Goal: Information Seeking & Learning: Understand process/instructions

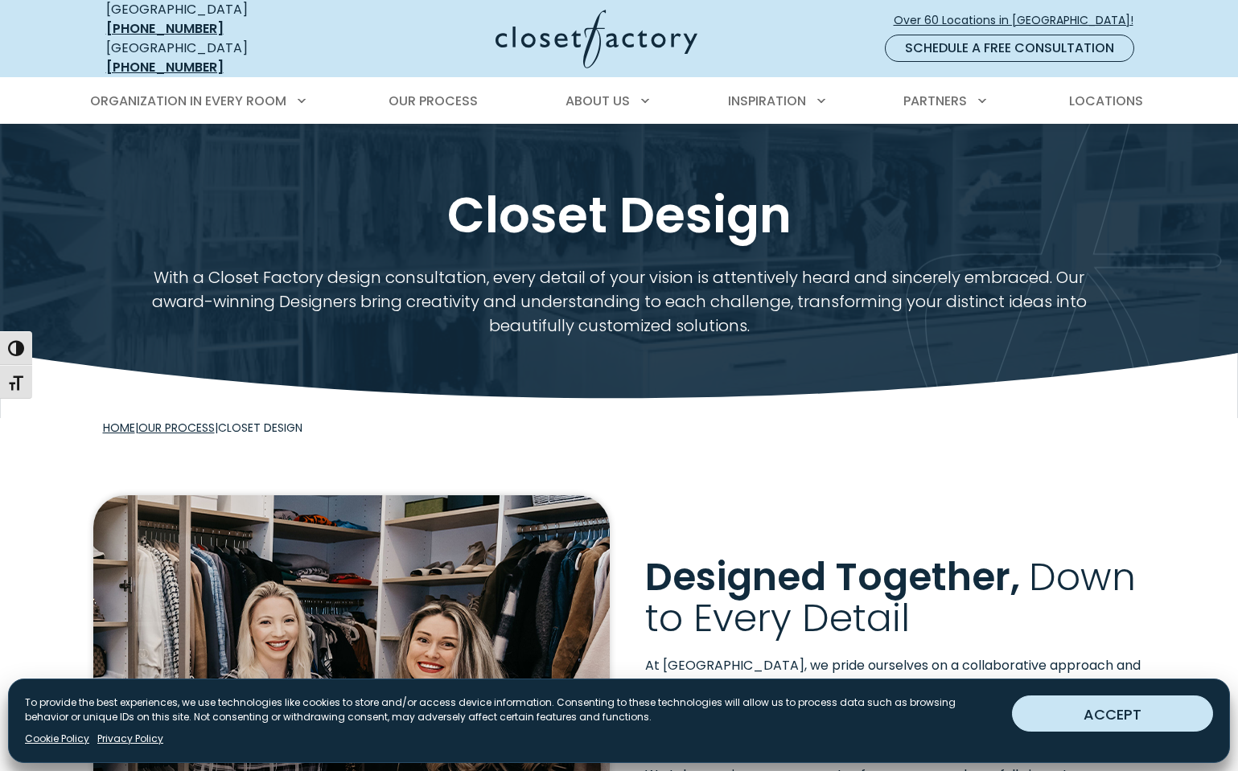
click at [1112, 707] on button "ACCEPT" at bounding box center [1112, 714] width 201 height 36
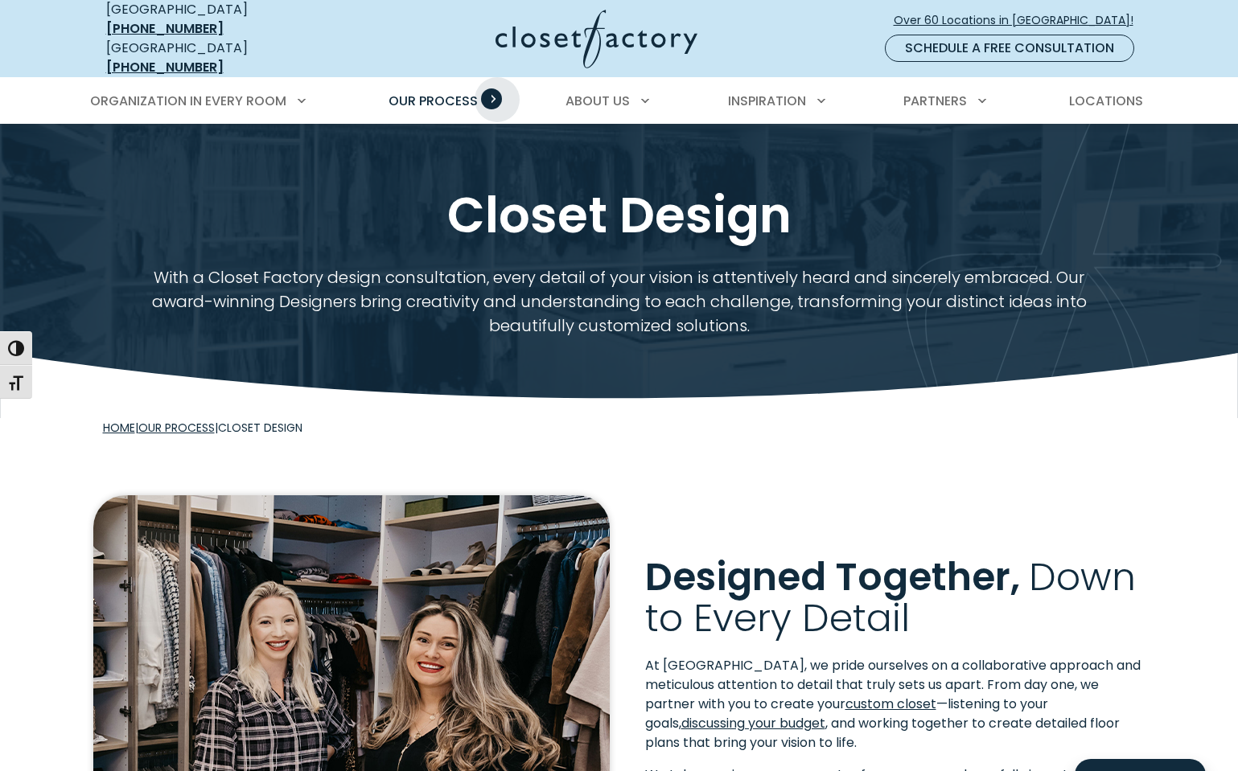
click at [497, 88] on span "Primary Menu" at bounding box center [491, 98] width 21 height 21
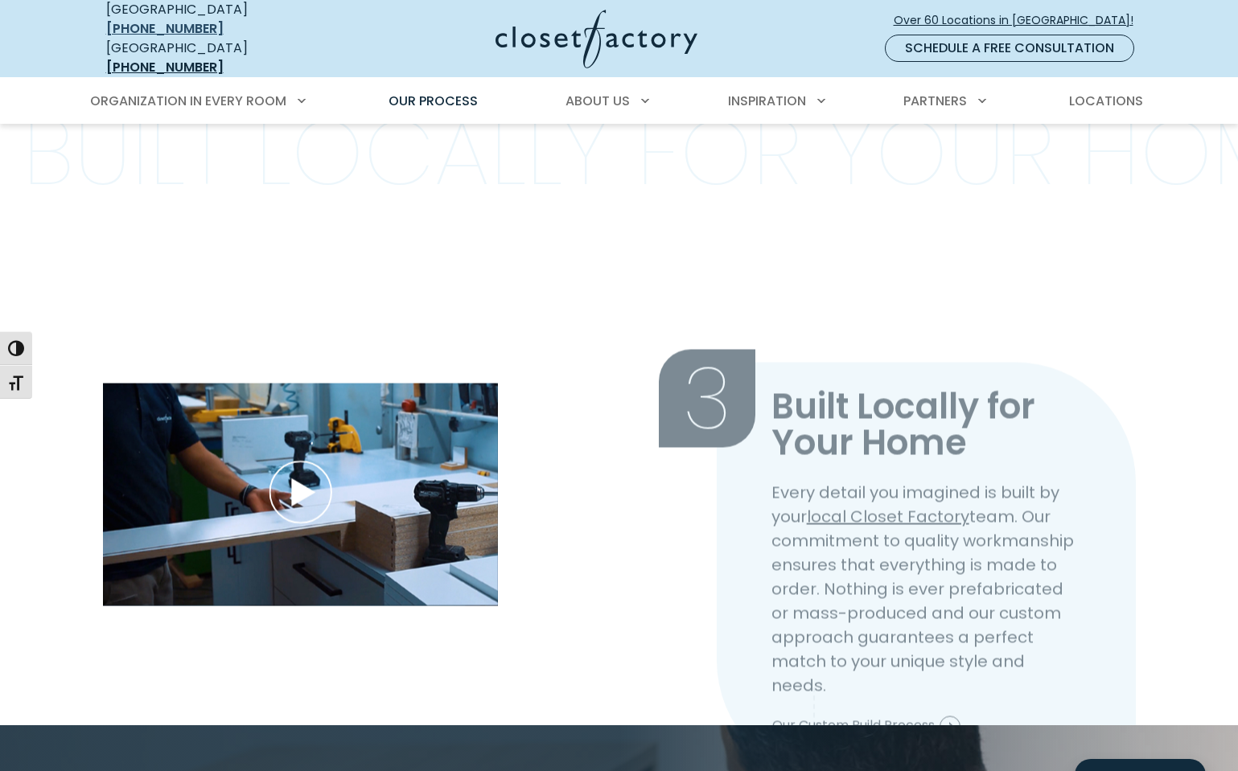
scroll to position [1715, 0]
